Goal: Task Accomplishment & Management: Manage account settings

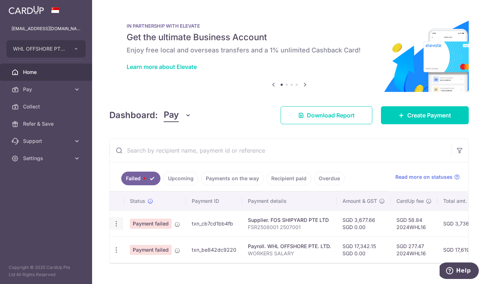
drag, startPoint x: 109, startPoint y: 224, endPoint x: 115, endPoint y: 223, distance: 6.9
click at [109, 224] on div "× Pause Schedule Pause all future payments in this series Pause just this one p…" at bounding box center [289, 142] width 394 height 284
click at [115, 223] on icon "button" at bounding box center [117, 224] width 8 height 8
click at [125, 240] on link "Update payment" at bounding box center [147, 243] width 75 height 17
radio input "true"
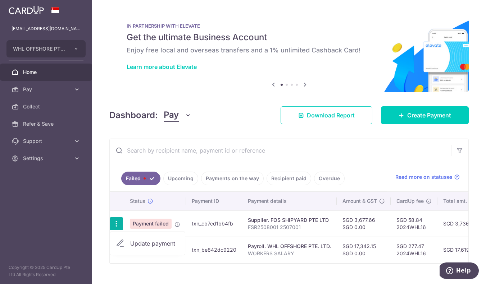
type input "3,677.66"
type input "0.00"
type input "FSR2508001 2507001"
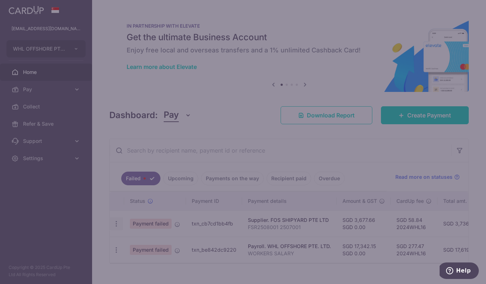
type input "2024WHL16"
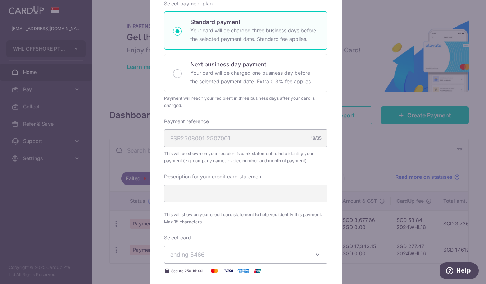
scroll to position [237, 0]
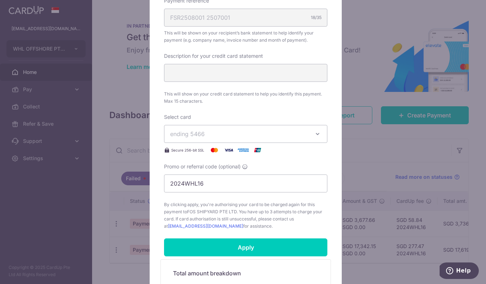
click at [223, 132] on span "ending 5466" at bounding box center [239, 134] width 138 height 9
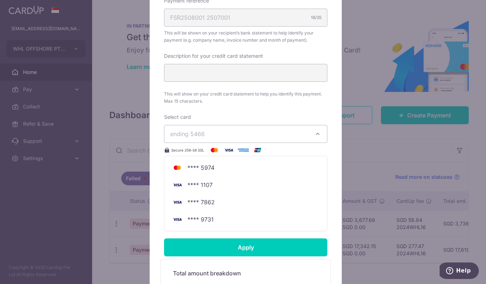
click at [366, 159] on div "Edit payment By clicking apply, you will make changes to all payments to FOS SH…" at bounding box center [243, 142] width 486 height 284
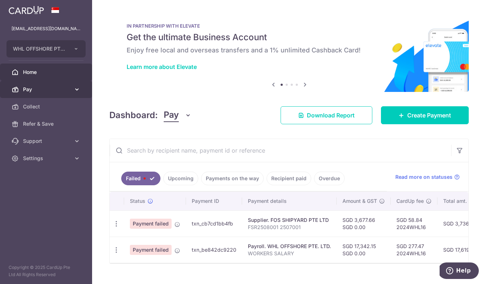
click at [62, 91] on span "Pay" at bounding box center [46, 89] width 47 height 7
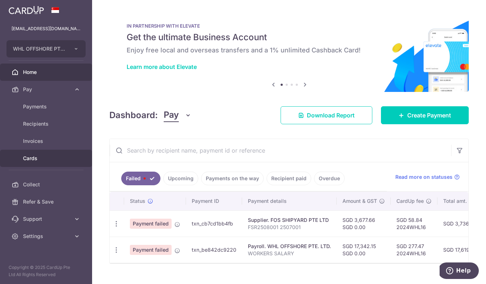
click at [47, 152] on link "Cards" at bounding box center [46, 158] width 92 height 17
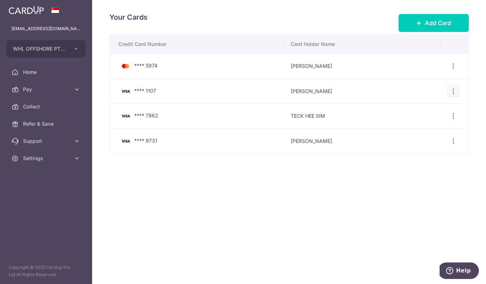
click at [449, 70] on icon "button" at bounding box center [453, 67] width 8 height 8
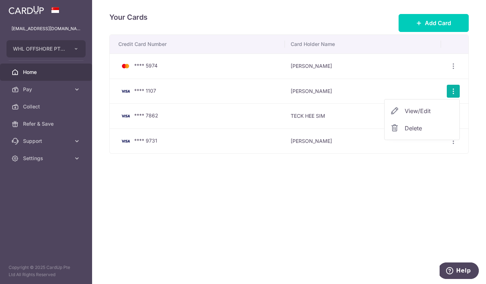
click at [60, 76] on link "Home" at bounding box center [46, 72] width 92 height 17
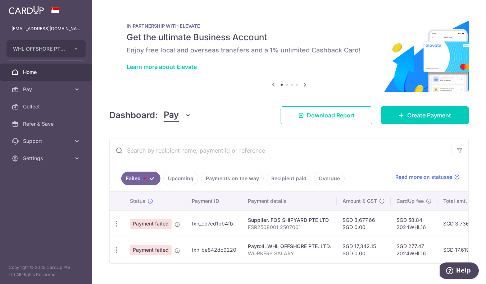
click at [295, 180] on link "Recipient paid" at bounding box center [288, 179] width 45 height 14
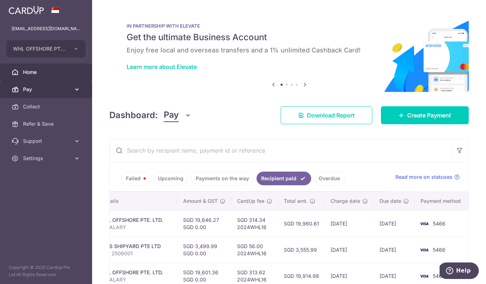
click at [24, 89] on span "Pay" at bounding box center [46, 89] width 47 height 7
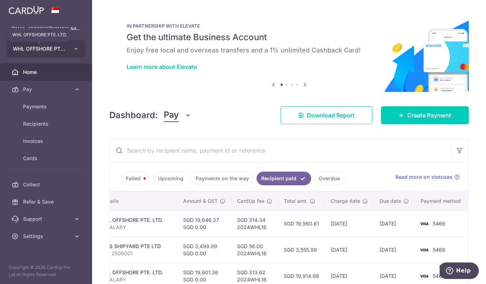
click at [54, 51] on span "WHL OFFSHORE PTE. LTD." at bounding box center [39, 48] width 53 height 7
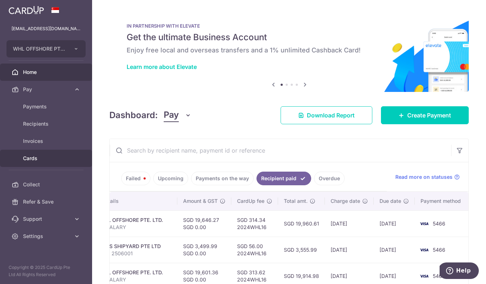
click at [36, 162] on span "Cards" at bounding box center [46, 158] width 47 height 7
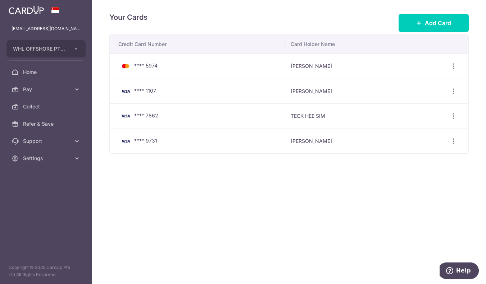
click at [313, 210] on div "Your Cards Add Card Credit Card Number Card Holder Name **** 5974 [PERSON_NAME]…" at bounding box center [289, 142] width 394 height 284
click at [11, 10] on img at bounding box center [26, 10] width 35 height 9
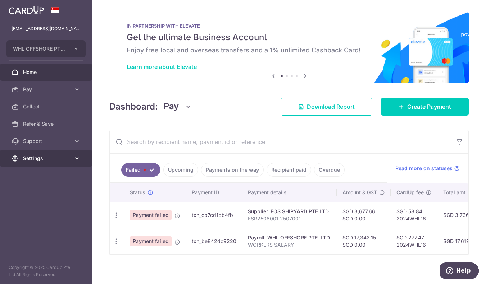
click at [44, 160] on span "Settings" at bounding box center [46, 158] width 47 height 7
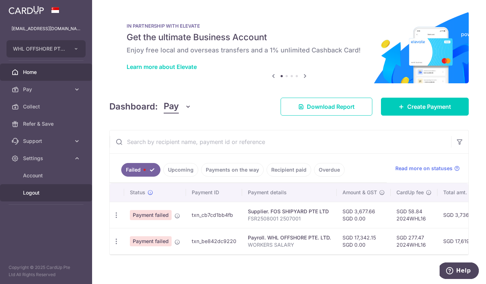
click at [45, 201] on link "Logout" at bounding box center [46, 192] width 92 height 17
